Goal: Information Seeking & Learning: Learn about a topic

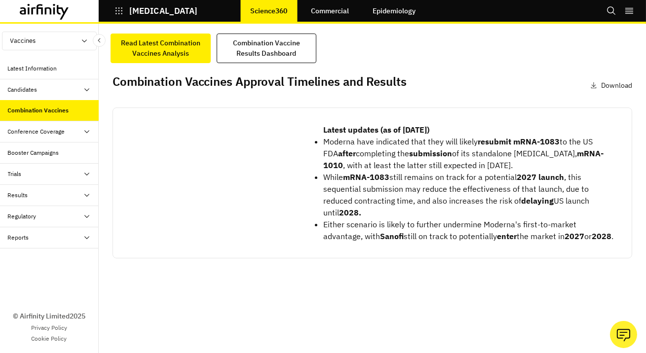
click at [49, 75] on div "Latest Information" at bounding box center [49, 68] width 99 height 21
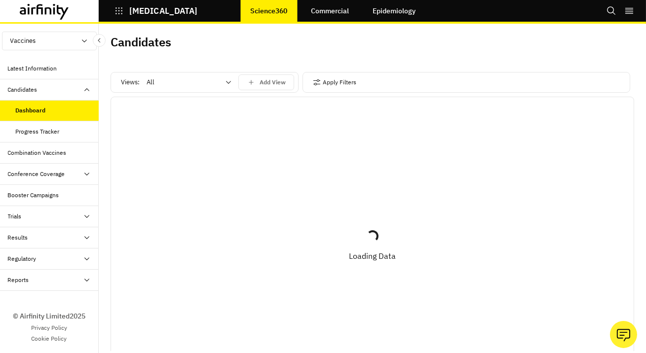
click at [36, 239] on div "Results" at bounding box center [53, 237] width 91 height 9
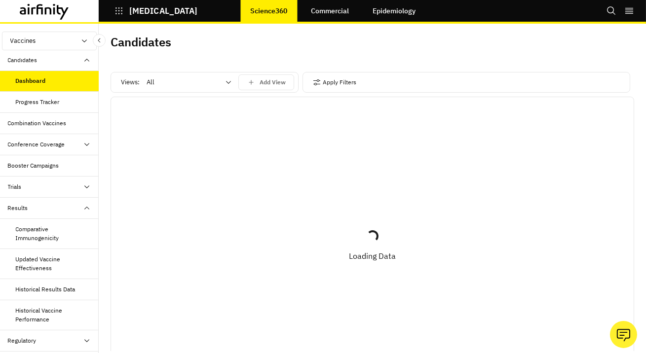
scroll to position [30, 0]
click at [35, 308] on div "Historical Vaccine Performance" at bounding box center [53, 315] width 75 height 18
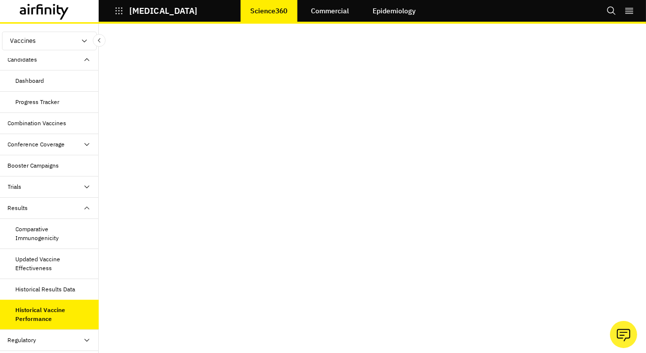
click at [40, 261] on div "Updated Vaccine Effectiveness" at bounding box center [53, 264] width 75 height 18
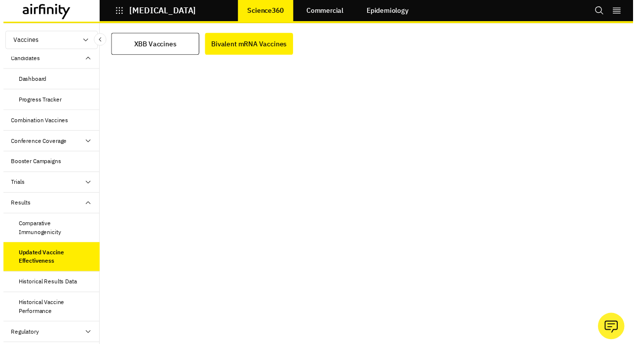
scroll to position [185, 0]
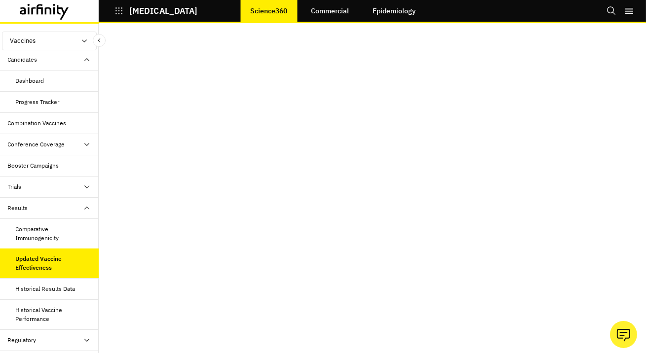
click at [109, 181] on div "XBB Vaccines Bivalent mRNA Vaccines" at bounding box center [372, 188] width 547 height 329
click at [108, 180] on div "XBB Vaccines Bivalent mRNA Vaccines" at bounding box center [372, 188] width 547 height 329
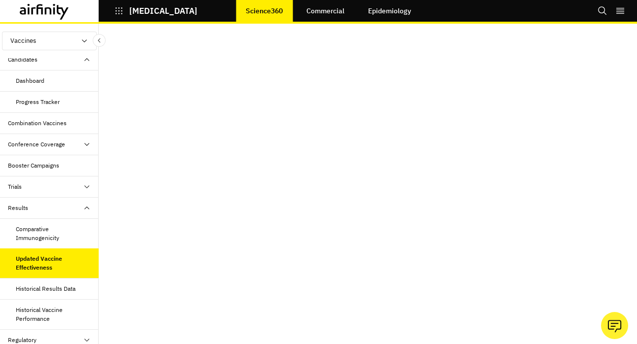
scroll to position [0, 0]
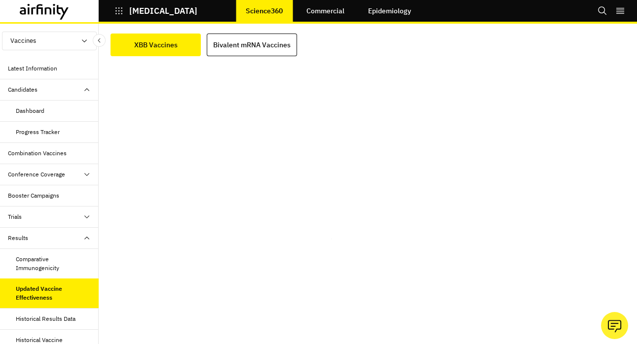
scroll to position [11, 0]
